Goal: Find specific page/section: Find specific page/section

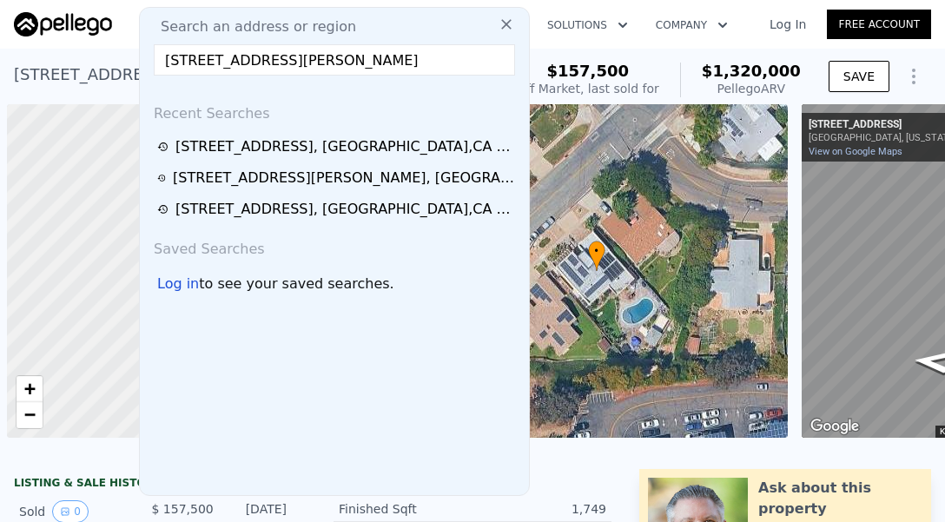
scroll to position [0, 7]
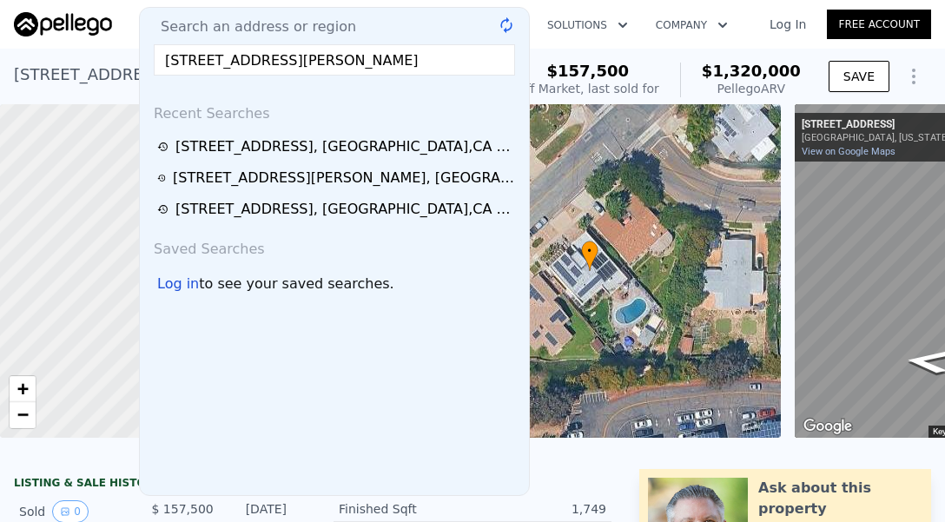
click at [424, 57] on input "[STREET_ADDRESS][PERSON_NAME]" at bounding box center [334, 59] width 361 height 31
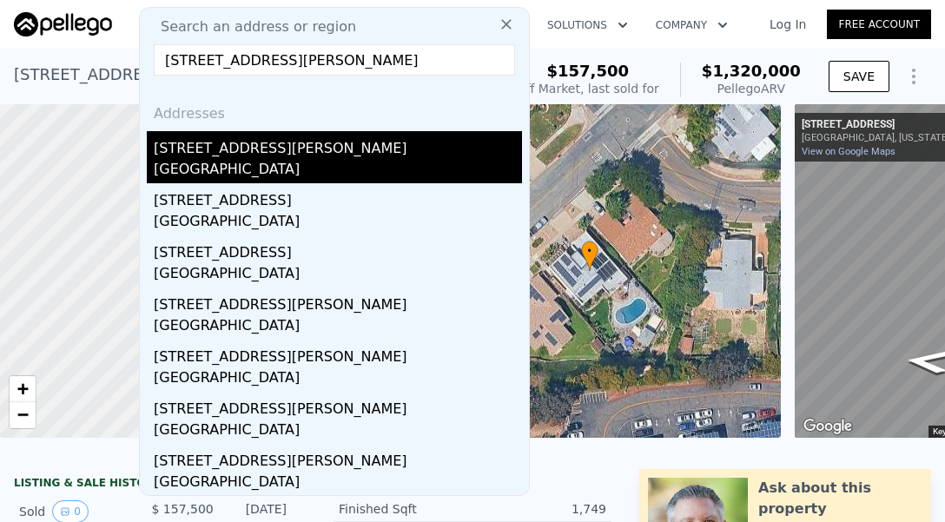
type input "[STREET_ADDRESS][PERSON_NAME]"
click at [220, 156] on div "[STREET_ADDRESS][PERSON_NAME]" at bounding box center [338, 145] width 368 height 28
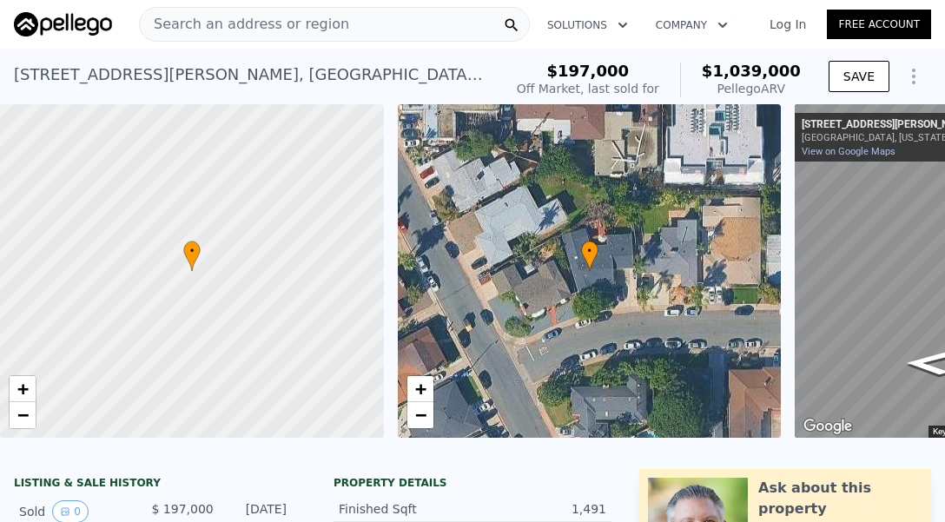
click at [261, 30] on span "Search an address or region" at bounding box center [244, 24] width 209 height 21
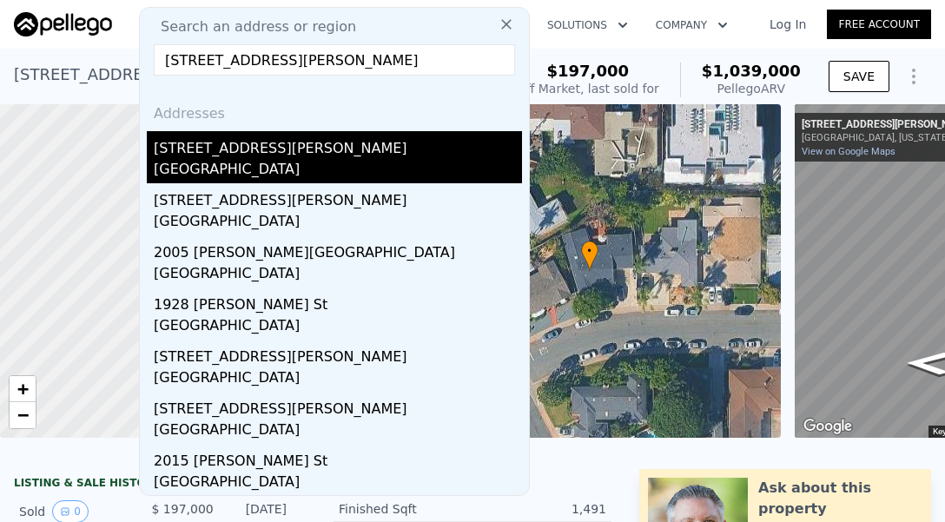
type input "[STREET_ADDRESS][PERSON_NAME]"
click at [241, 151] on div "[STREET_ADDRESS][PERSON_NAME]" at bounding box center [338, 145] width 368 height 28
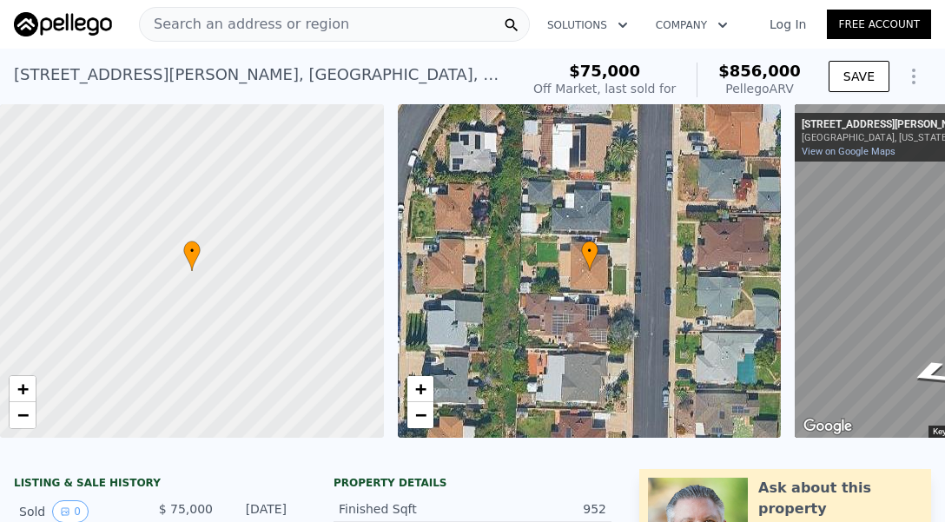
click at [331, 11] on div "Search an address or region" at bounding box center [334, 24] width 391 height 35
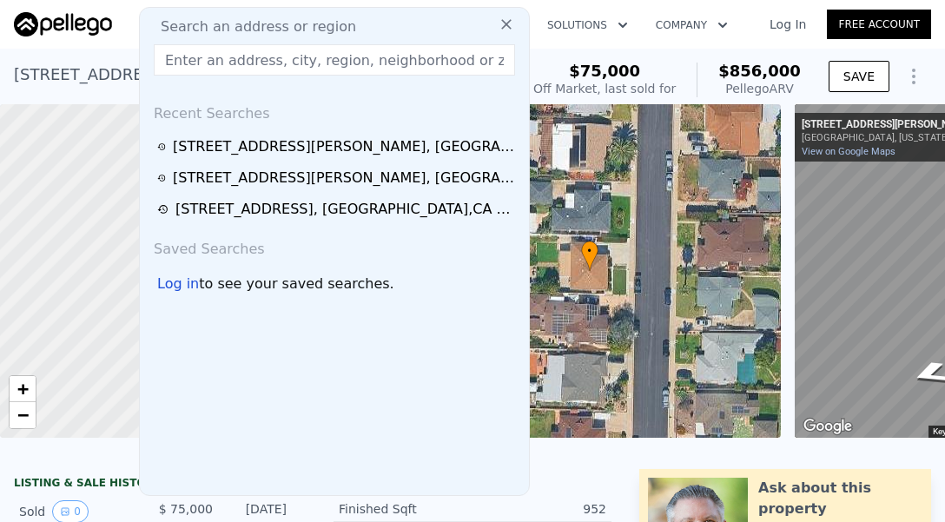
click at [337, 19] on div "Search an address or region" at bounding box center [334, 27] width 375 height 21
click at [293, 62] on input "text" at bounding box center [334, 59] width 361 height 31
paste input "[STREET_ADDRESS]"
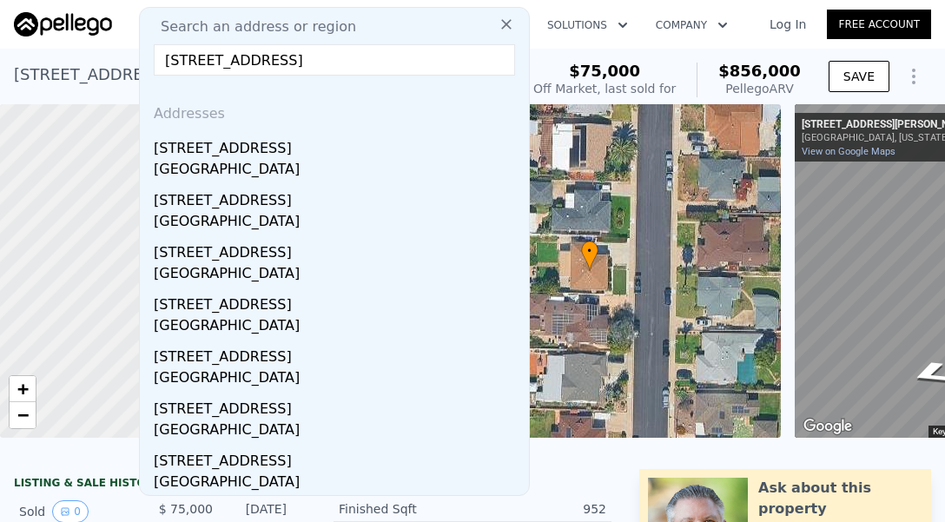
type input "[STREET_ADDRESS]"
click at [258, 157] on div "[STREET_ADDRESS]" at bounding box center [338, 145] width 368 height 28
